Goal: Task Accomplishment & Management: Manage account settings

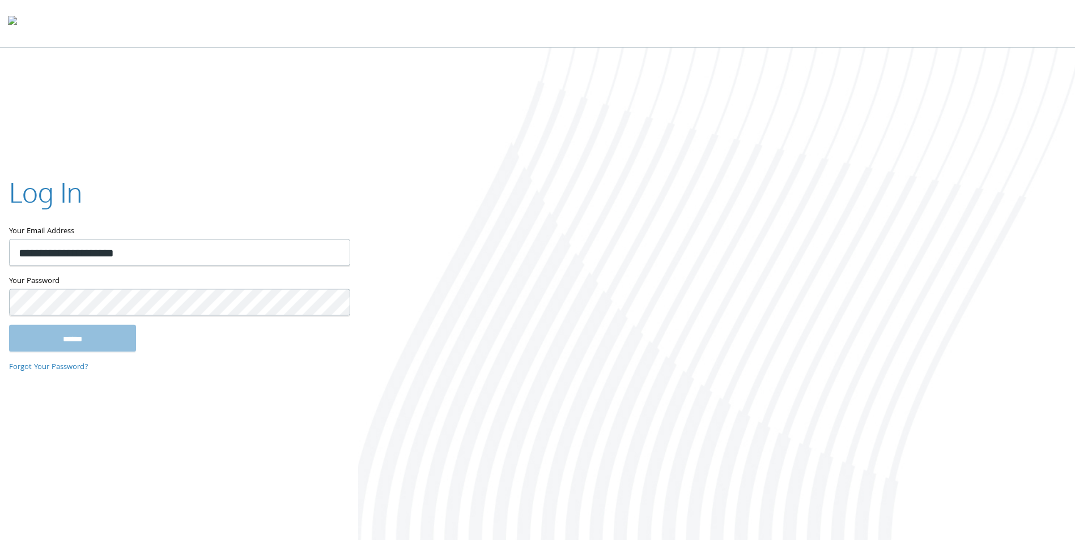
type input "**********"
click at [78, 342] on input "******" at bounding box center [72, 338] width 127 height 27
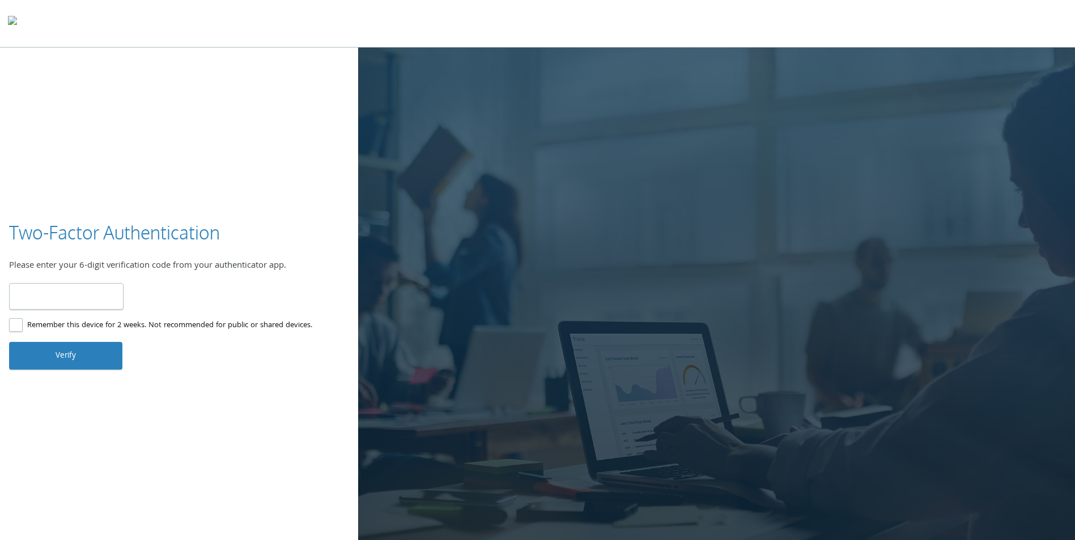
click at [65, 297] on input "number" at bounding box center [66, 296] width 114 height 27
type input "******"
